Goal: Task Accomplishment & Management: Use online tool/utility

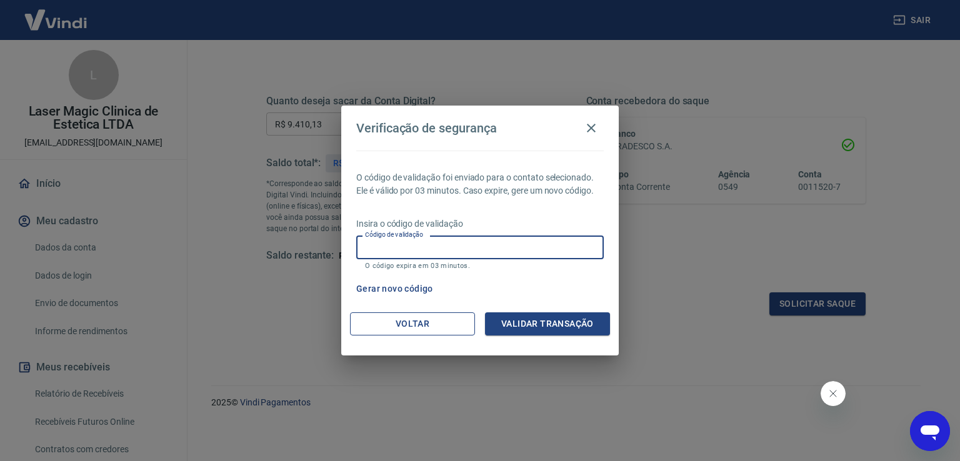
scroll to position [232, 0]
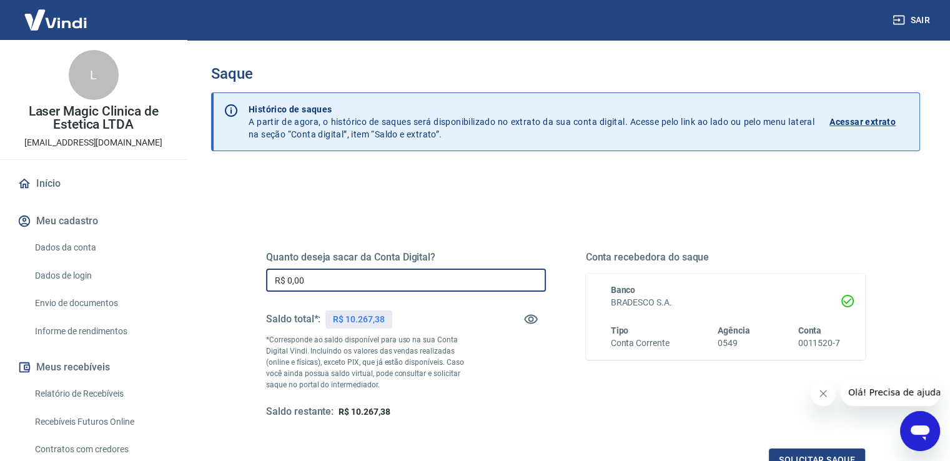
click at [293, 279] on input "R$ 0,00" at bounding box center [406, 280] width 280 height 23
click at [287, 279] on input "R$ 0,00" at bounding box center [406, 280] width 280 height 23
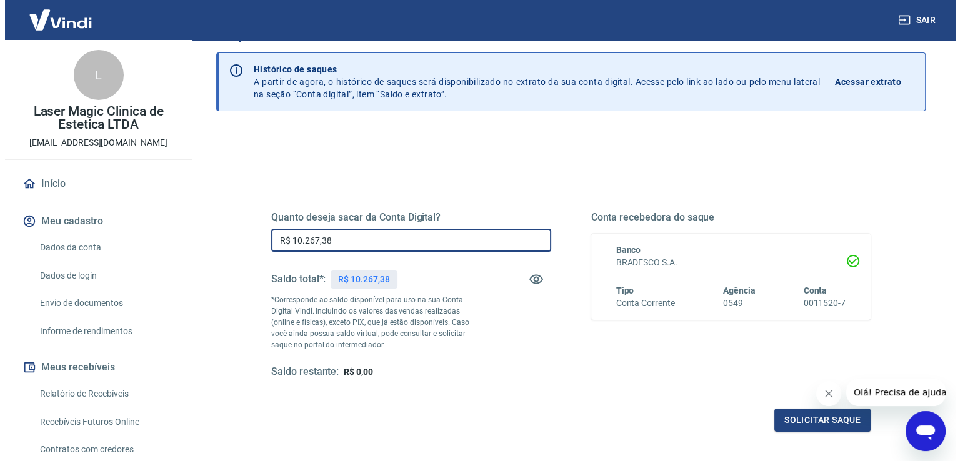
scroll to position [62, 0]
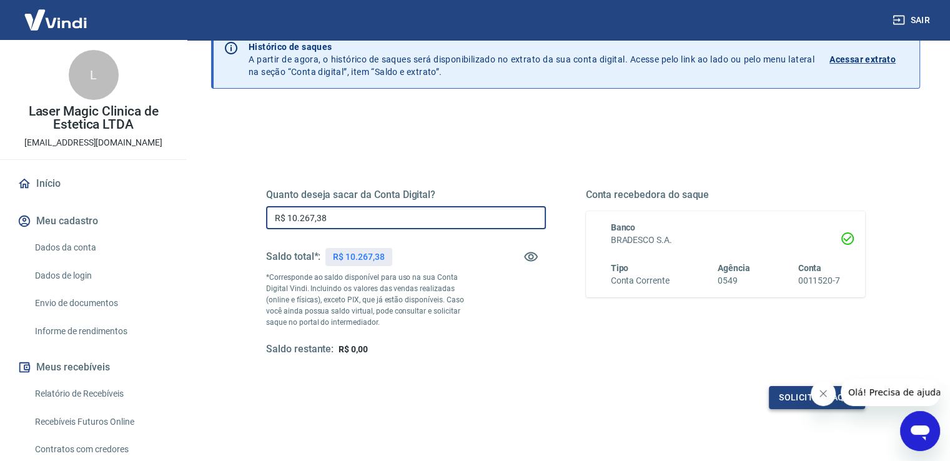
type input "R$ 10.267,38"
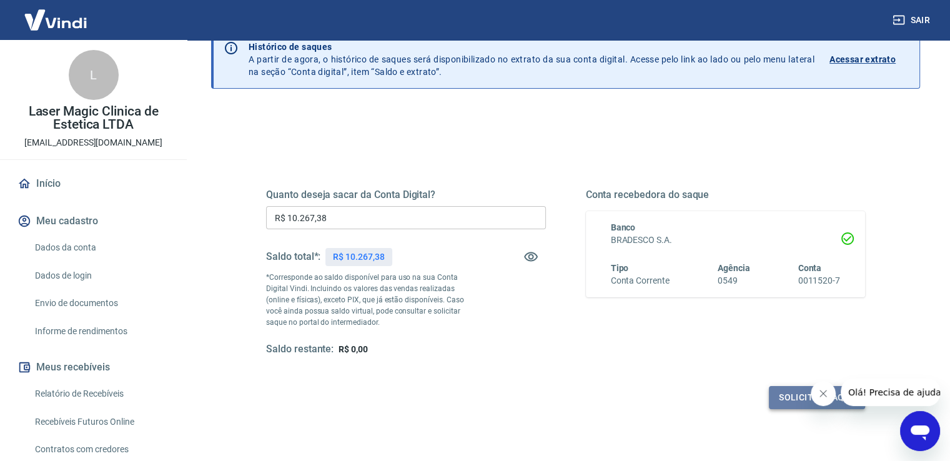
click at [782, 405] on button "Solicitar saque" at bounding box center [817, 397] width 96 height 23
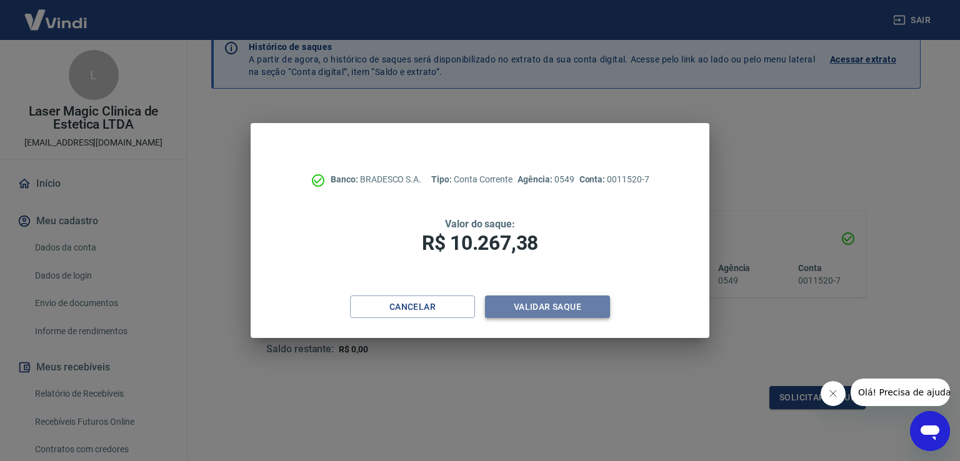
click at [530, 312] on button "Validar saque" at bounding box center [547, 306] width 125 height 23
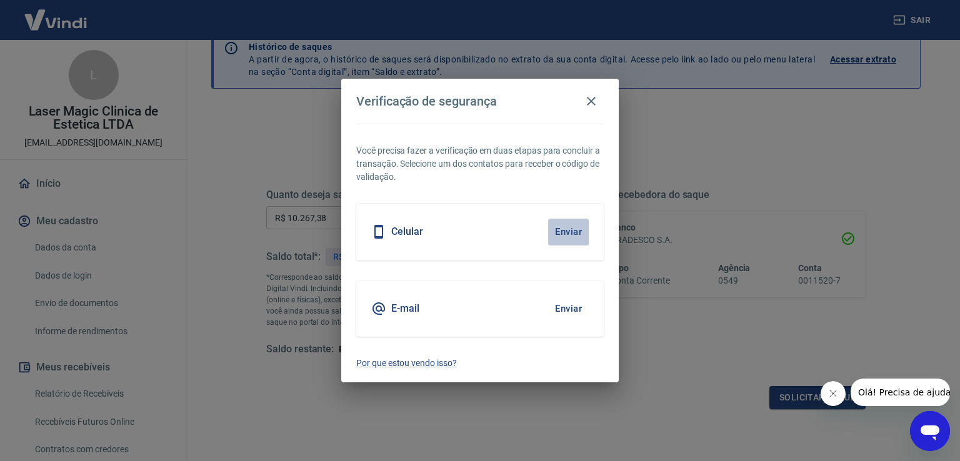
click at [564, 228] on button "Enviar" at bounding box center [568, 232] width 41 height 26
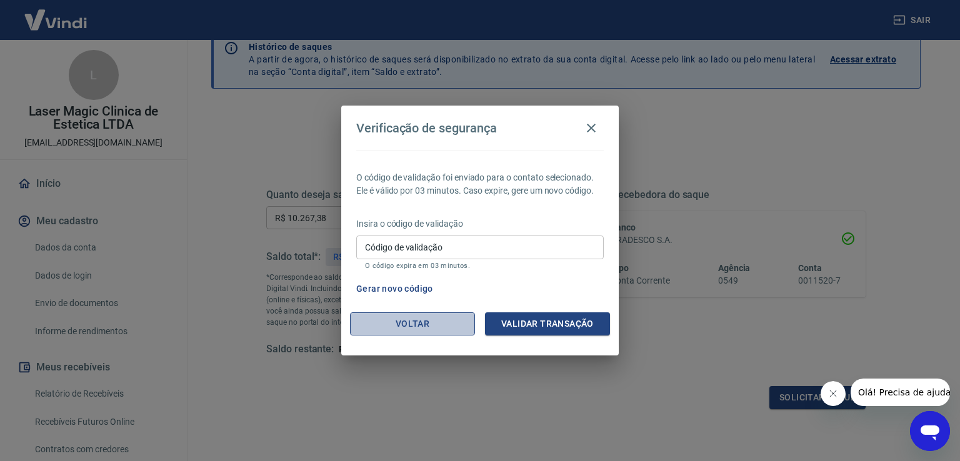
click at [406, 327] on button "Voltar" at bounding box center [412, 323] width 125 height 23
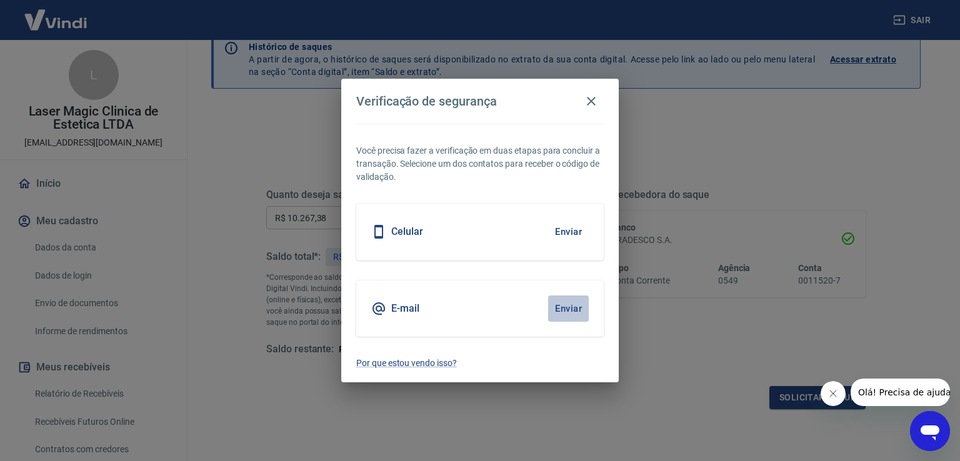
click at [565, 305] on button "Enviar" at bounding box center [568, 308] width 41 height 26
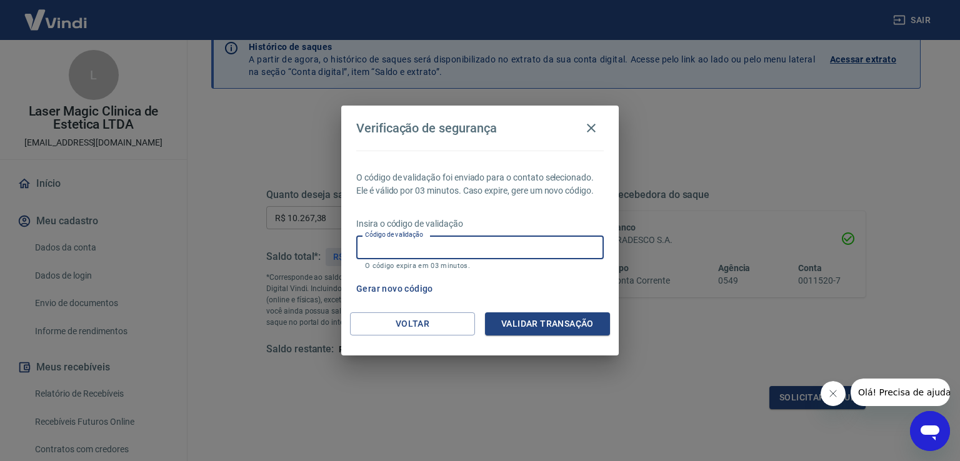
click at [472, 252] on input "Código de validação" at bounding box center [479, 247] width 247 height 23
type input "579973"
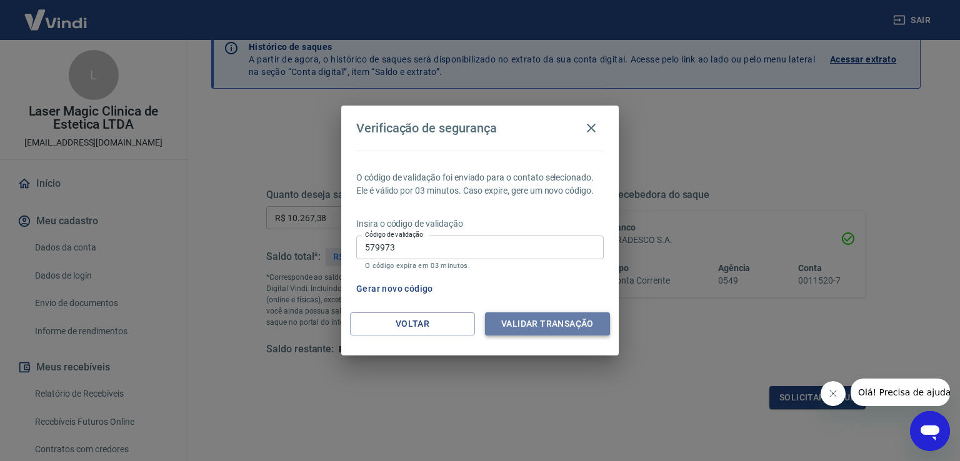
click at [528, 331] on button "Validar transação" at bounding box center [547, 323] width 125 height 23
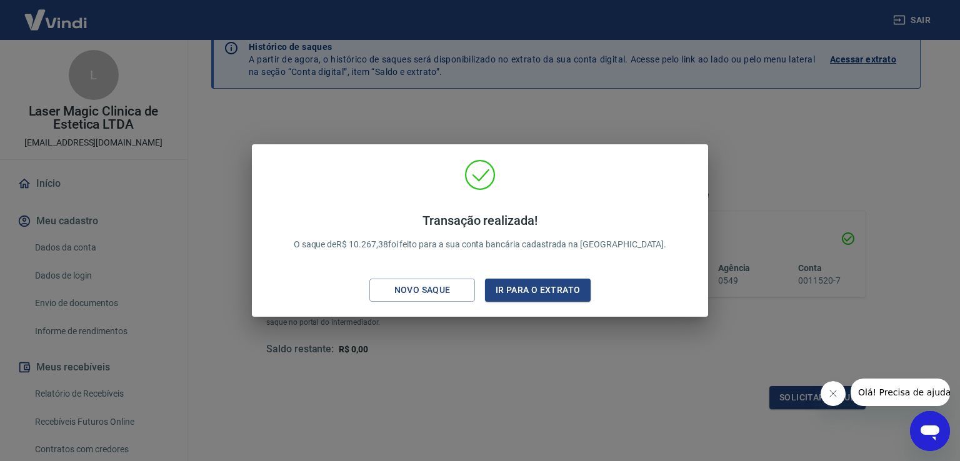
click at [546, 276] on div "Transação realizada! O saque de R$ 10.267,38 foi feito para a sua conta bancári…" at bounding box center [480, 232] width 436 height 147
click at [548, 290] on button "Ir para o extrato" at bounding box center [538, 290] width 106 height 23
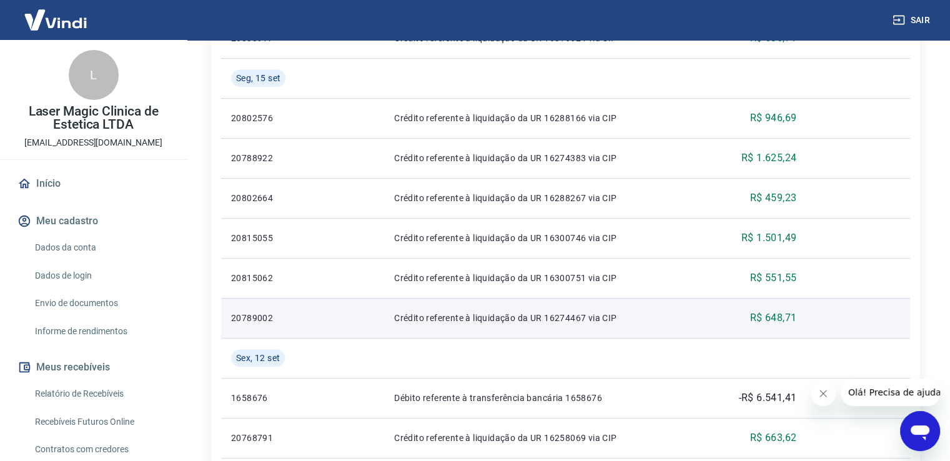
scroll to position [750, 0]
